Goal: Task Accomplishment & Management: Complete application form

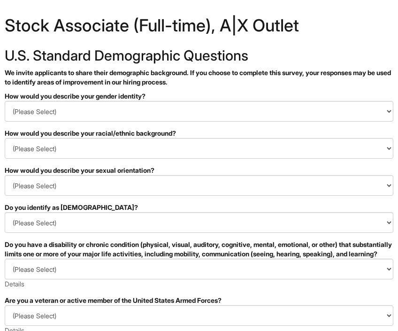
scroll to position [14, 0]
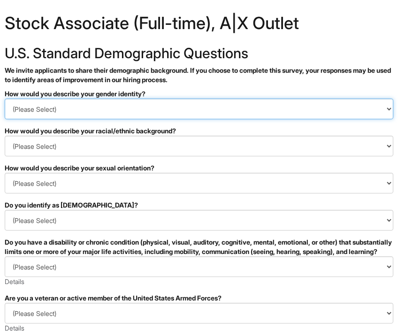
click at [217, 112] on select "(Please Select) Man Woman [DEMOGRAPHIC_DATA] I prefer to self-describe I don't …" at bounding box center [199, 108] width 388 height 21
select select "Man"
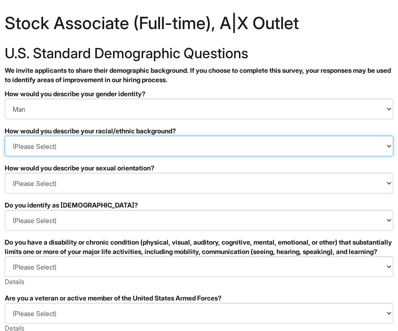
click at [143, 156] on select "(Please Select) [DEMOGRAPHIC_DATA] or of [DEMOGRAPHIC_DATA] descent [DEMOGRAPHI…" at bounding box center [199, 146] width 388 height 21
select select "Southeast Asian"
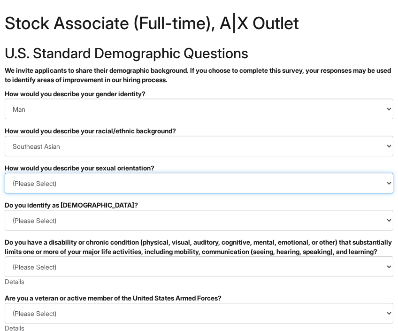
click at [108, 186] on select "(Please Select) [DEMOGRAPHIC_DATA] [DEMOGRAPHIC_DATA] and/or [DEMOGRAPHIC_DATA]…" at bounding box center [199, 183] width 388 height 21
select select "[DEMOGRAPHIC_DATA]"
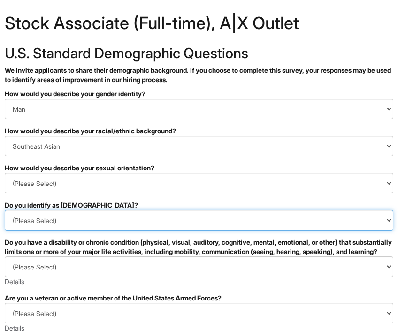
click at [84, 224] on select "(Please Select) Yes No I prefer to self-describe I don't wish to answer" at bounding box center [199, 220] width 388 height 21
select select "No"
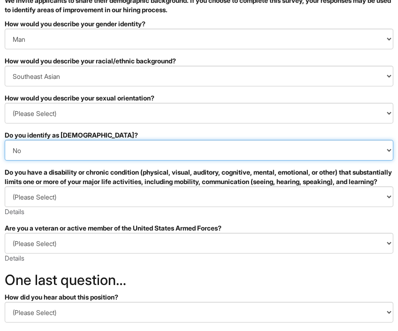
scroll to position [91, 0]
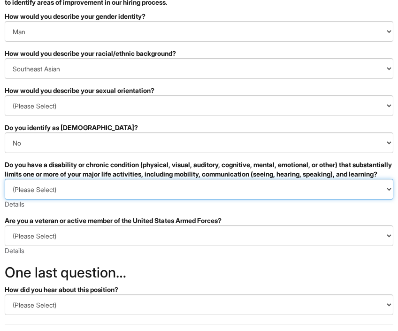
click at [79, 188] on select "(Please Select) YES, I HAVE A DISABILITY (or previously had a disability) NO, I…" at bounding box center [199, 189] width 388 height 21
select select "NO, I DON'T HAVE A DISABILITY"
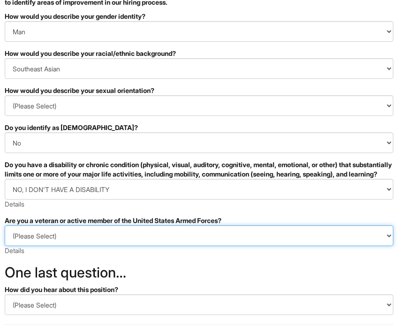
click at [76, 246] on select "(Please Select) I IDENTIFY AS ONE OR MORE OF THE CLASSIFICATIONS OF PROTECTED V…" at bounding box center [199, 235] width 388 height 21
select select "I AM NOT A PROTECTED VETERAN"
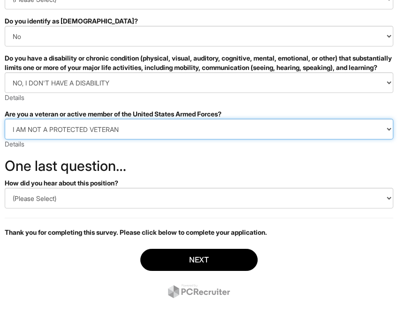
scroll to position [207, 0]
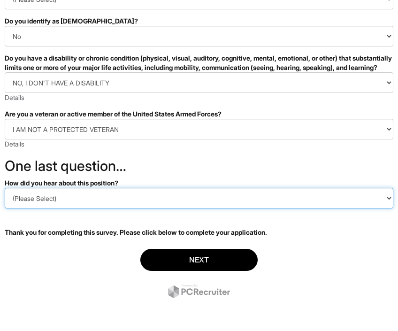
click at [84, 193] on select "(Please Select) CareerBuilder Indeed LinkedIn Monster Referral Other" at bounding box center [199, 198] width 388 height 21
select select "LinkedIn"
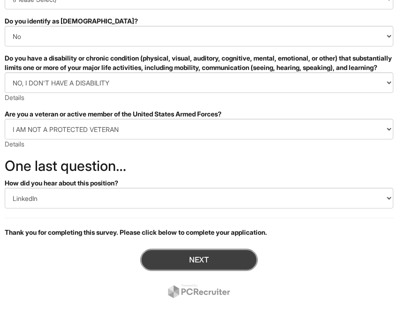
drag, startPoint x: 84, startPoint y: 193, endPoint x: 178, endPoint y: 267, distance: 119.4
click at [178, 267] on button "Next" at bounding box center [198, 260] width 117 height 22
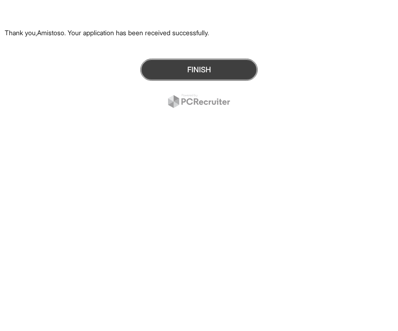
click at [178, 69] on button "Finish" at bounding box center [198, 70] width 117 height 22
